Goal: Task Accomplishment & Management: Use online tool/utility

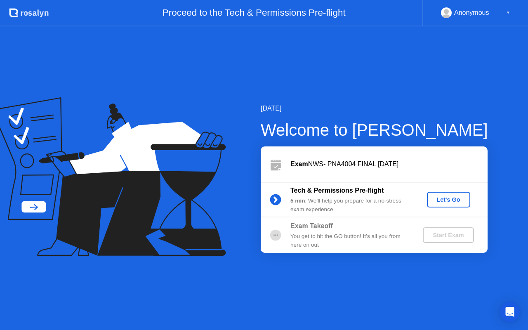
click at [447, 201] on div "Let's Go" at bounding box center [448, 199] width 37 height 7
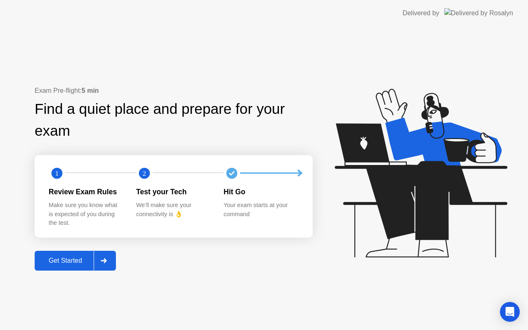
click at [70, 262] on div "Get Started" at bounding box center [65, 260] width 56 height 7
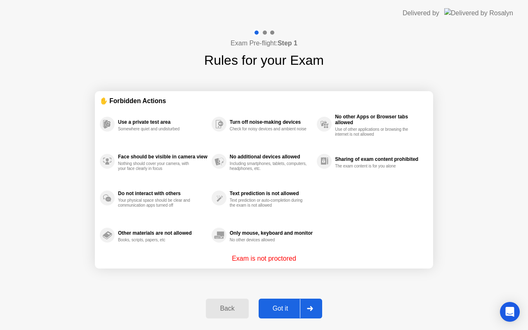
click at [277, 310] on div "Got it" at bounding box center [280, 308] width 39 height 7
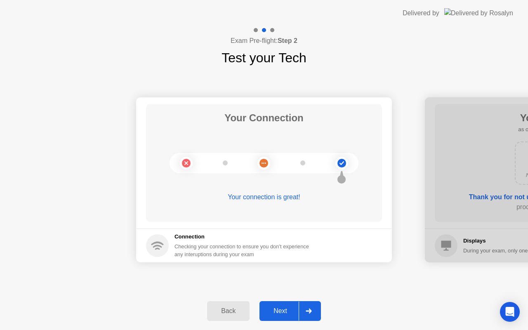
click at [277, 310] on div "Next" at bounding box center [280, 310] width 37 height 7
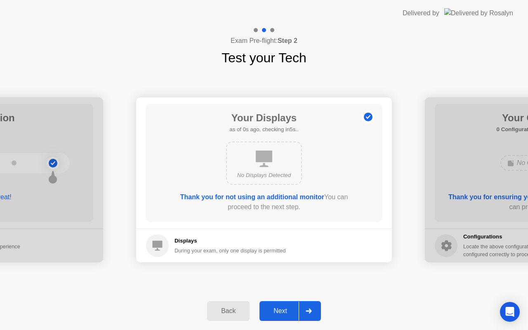
click at [277, 310] on div "Next" at bounding box center [280, 310] width 37 height 7
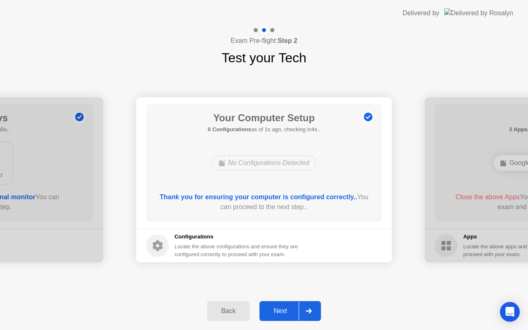
click at [277, 310] on div "Next" at bounding box center [280, 310] width 37 height 7
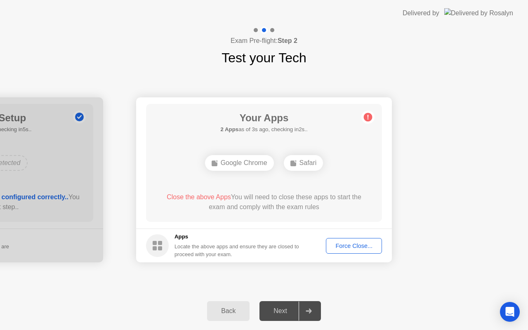
click at [349, 248] on div "Force Close..." at bounding box center [354, 245] width 50 height 7
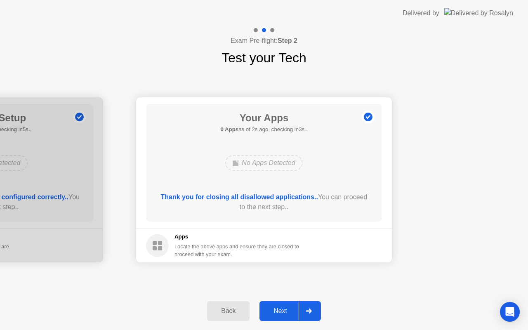
click at [274, 315] on div "Next" at bounding box center [280, 310] width 37 height 7
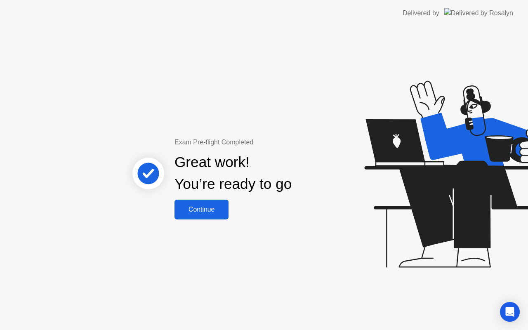
click at [203, 213] on div "Continue" at bounding box center [201, 209] width 49 height 7
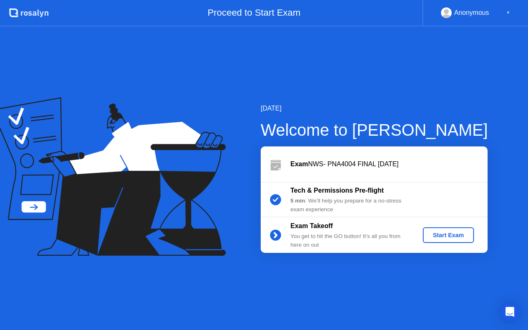
click at [440, 240] on button "Start Exam" at bounding box center [448, 235] width 51 height 16
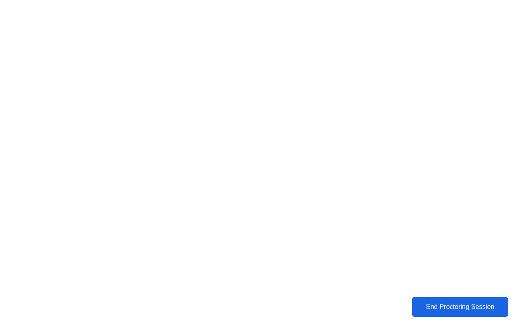
click at [452, 308] on div "End Proctoring Session" at bounding box center [459, 306] width 91 height 7
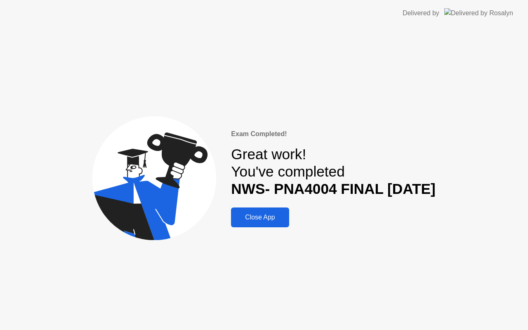
click at [245, 217] on div "Close App" at bounding box center [259, 217] width 53 height 7
